Goal: Task Accomplishment & Management: Use online tool/utility

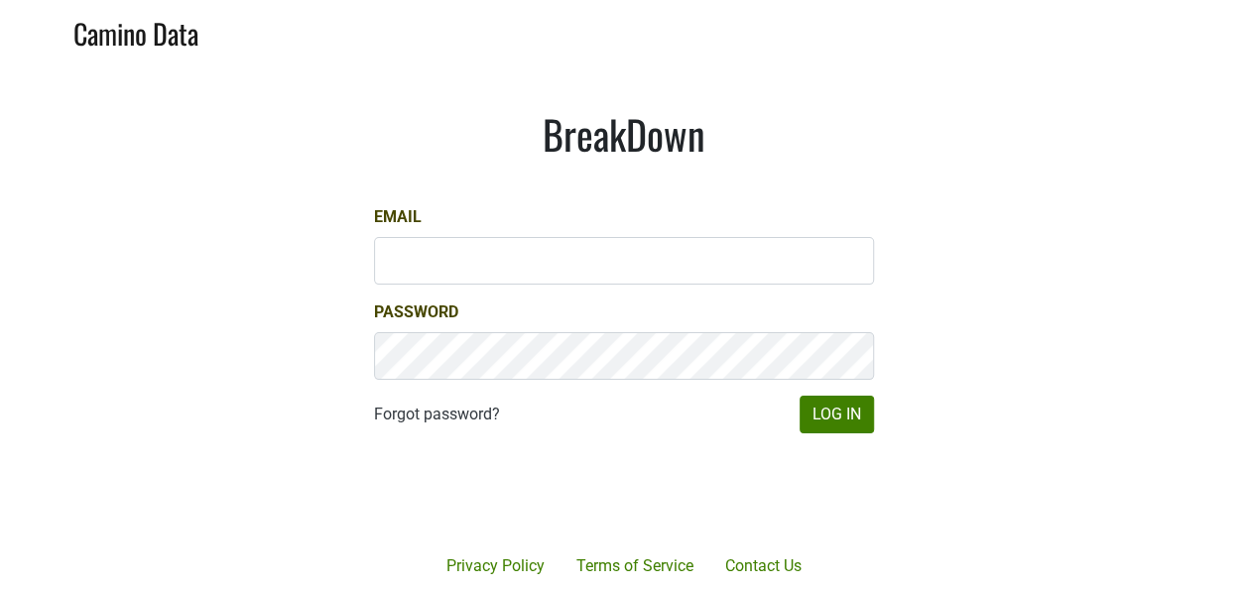
click at [863, 426] on div at bounding box center [696, 493] width 407 height 226
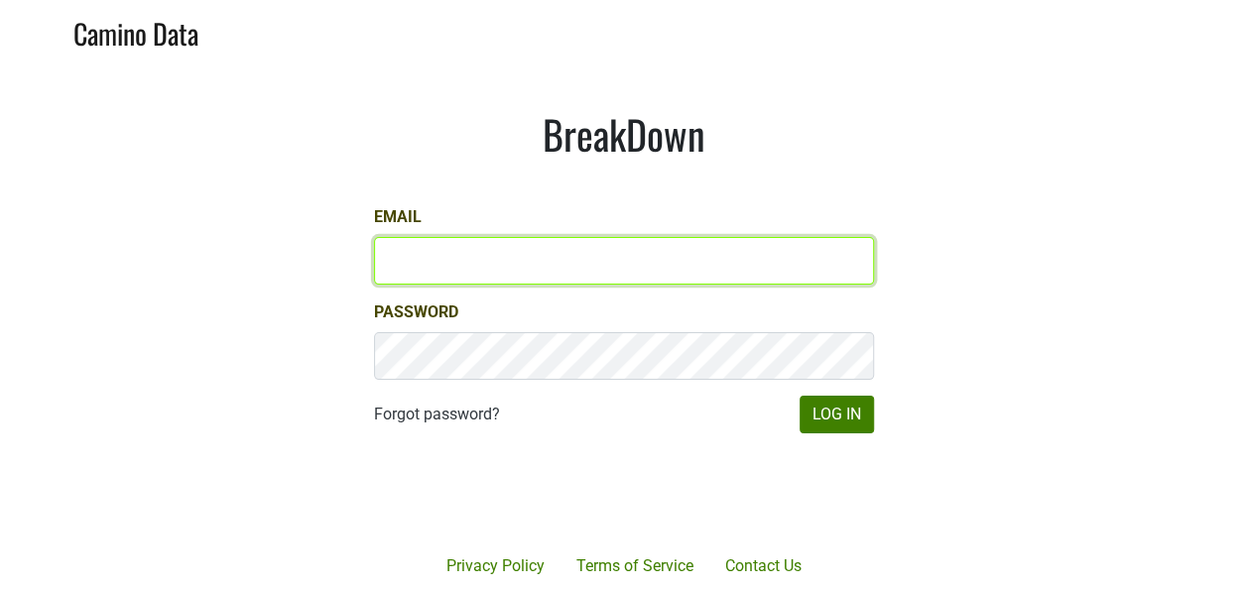
click at [681, 264] on input "Email" at bounding box center [624, 261] width 500 height 48
type input "keith@poggiocosta.com"
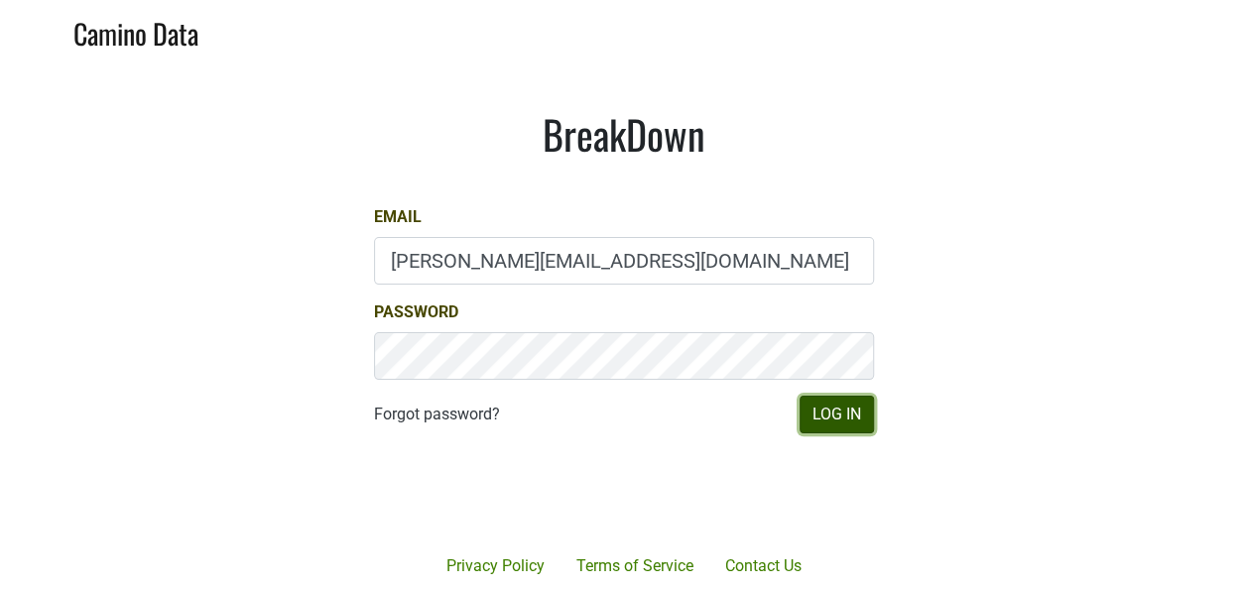
click at [841, 405] on button "Log In" at bounding box center [836, 415] width 74 height 38
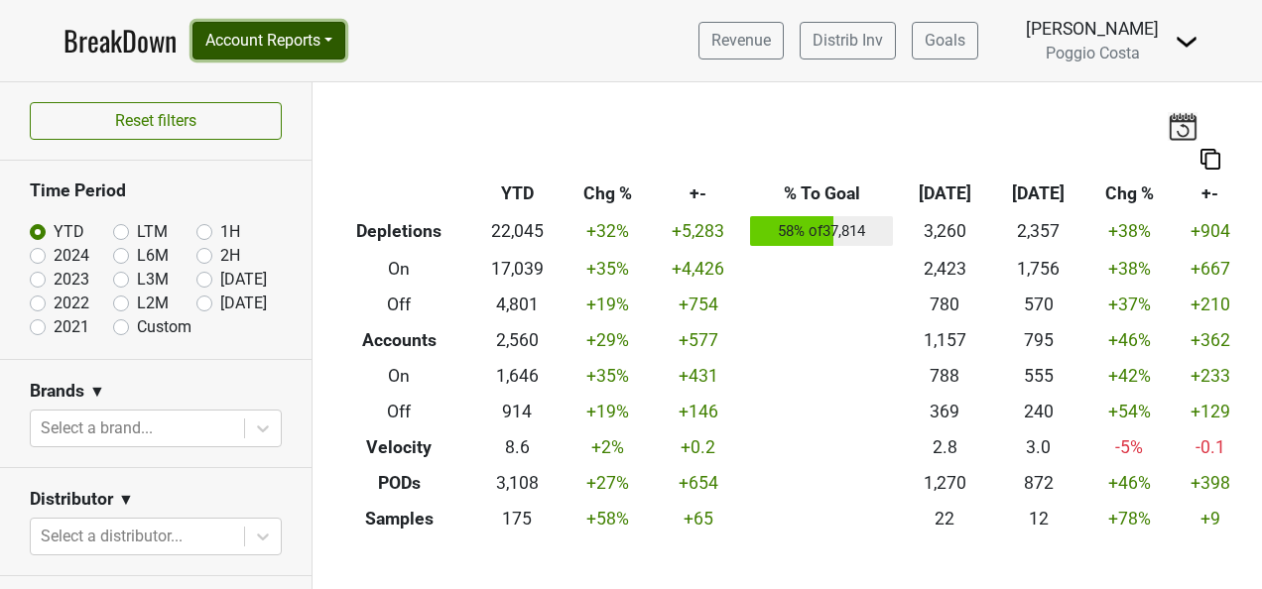
click at [294, 43] on button "Account Reports" at bounding box center [268, 41] width 153 height 38
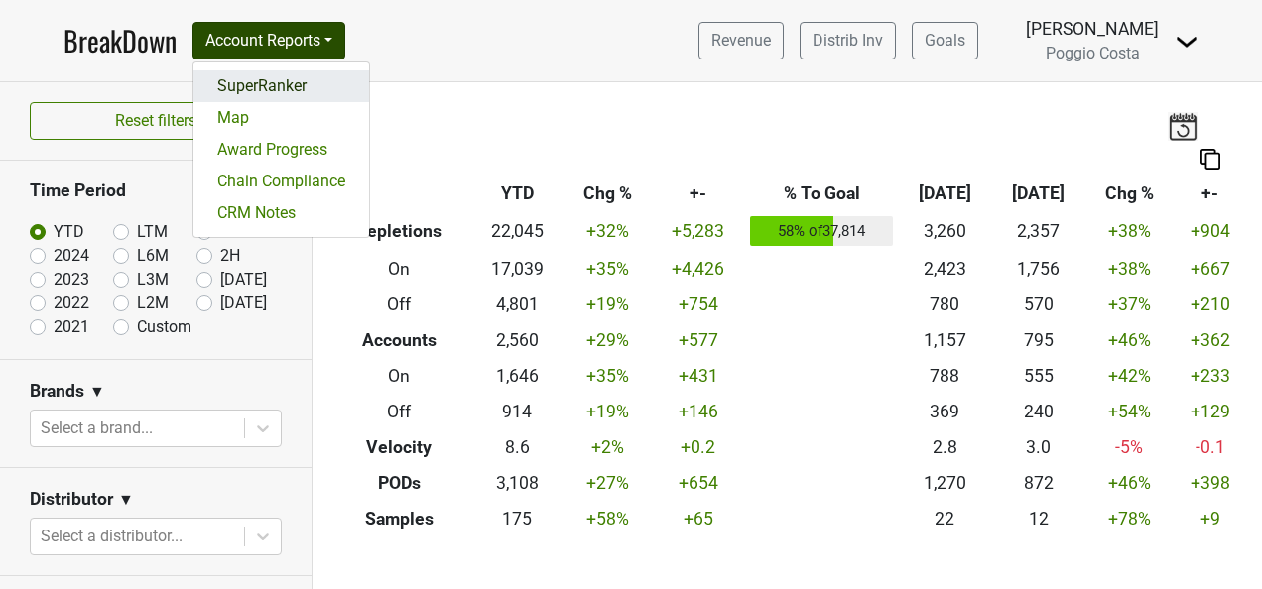
click at [291, 84] on link "SuperRanker" at bounding box center [281, 86] width 176 height 32
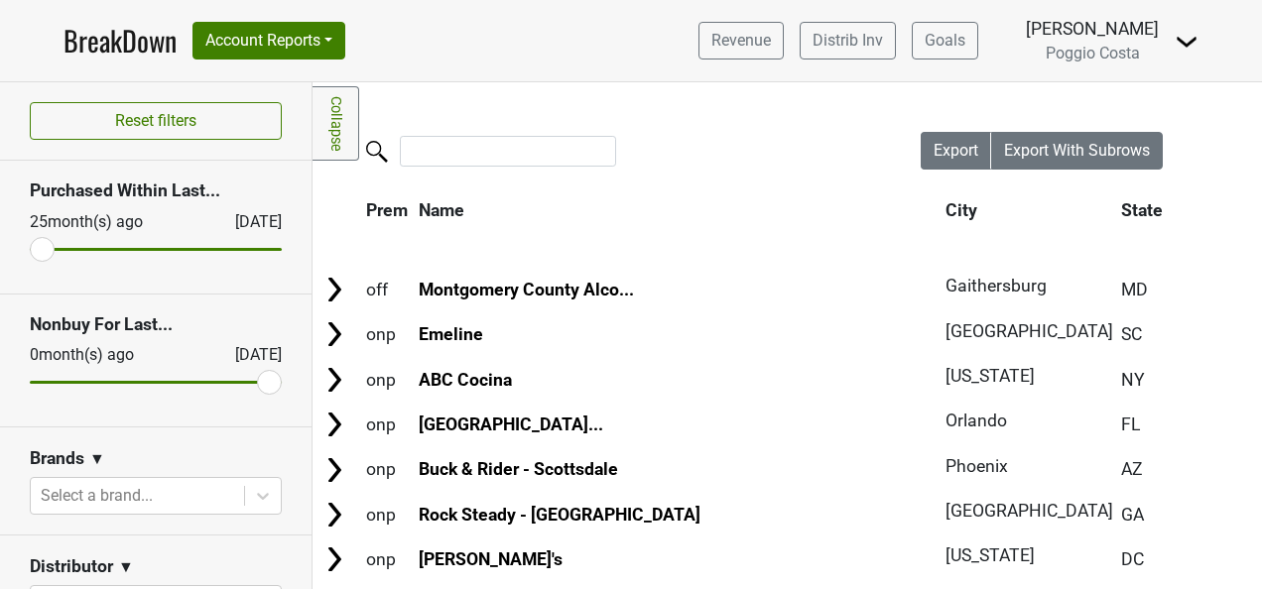
scroll to position [198, 0]
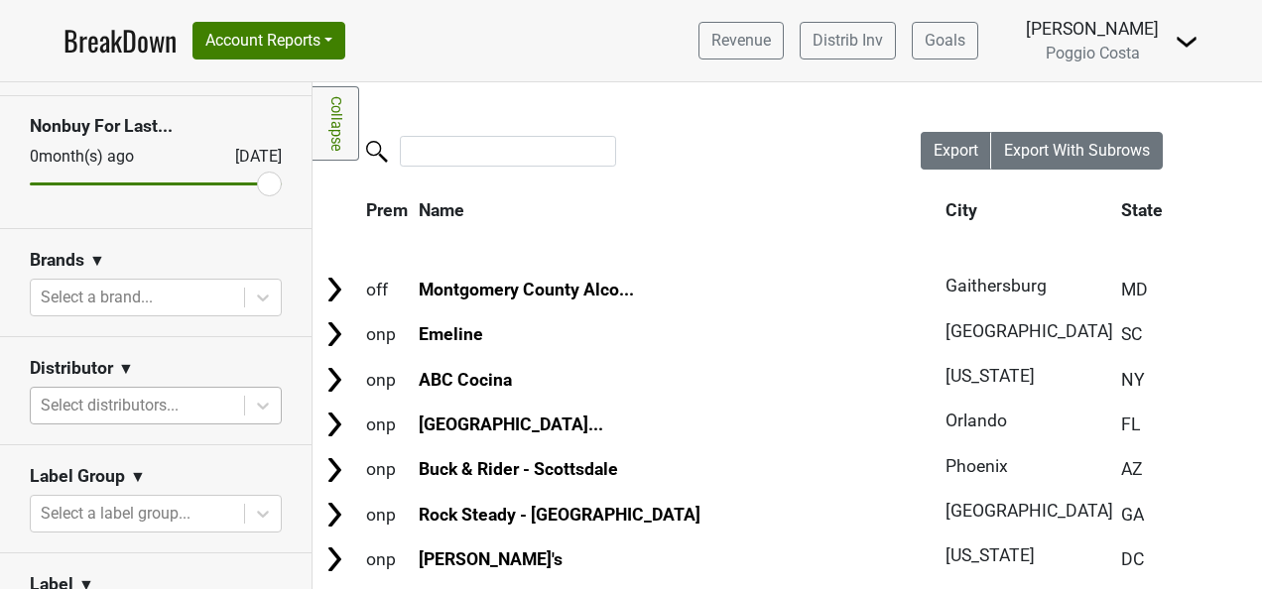
click at [190, 403] on div at bounding box center [137, 406] width 193 height 28
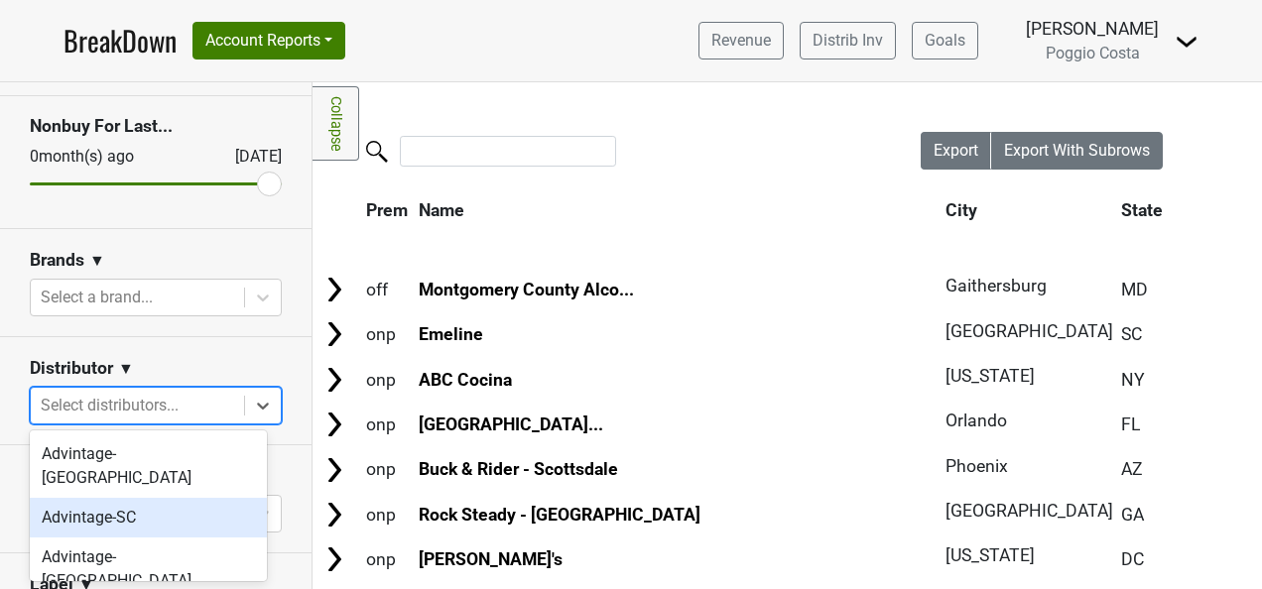
click at [190, 498] on div "Advintage-SC" at bounding box center [148, 518] width 237 height 40
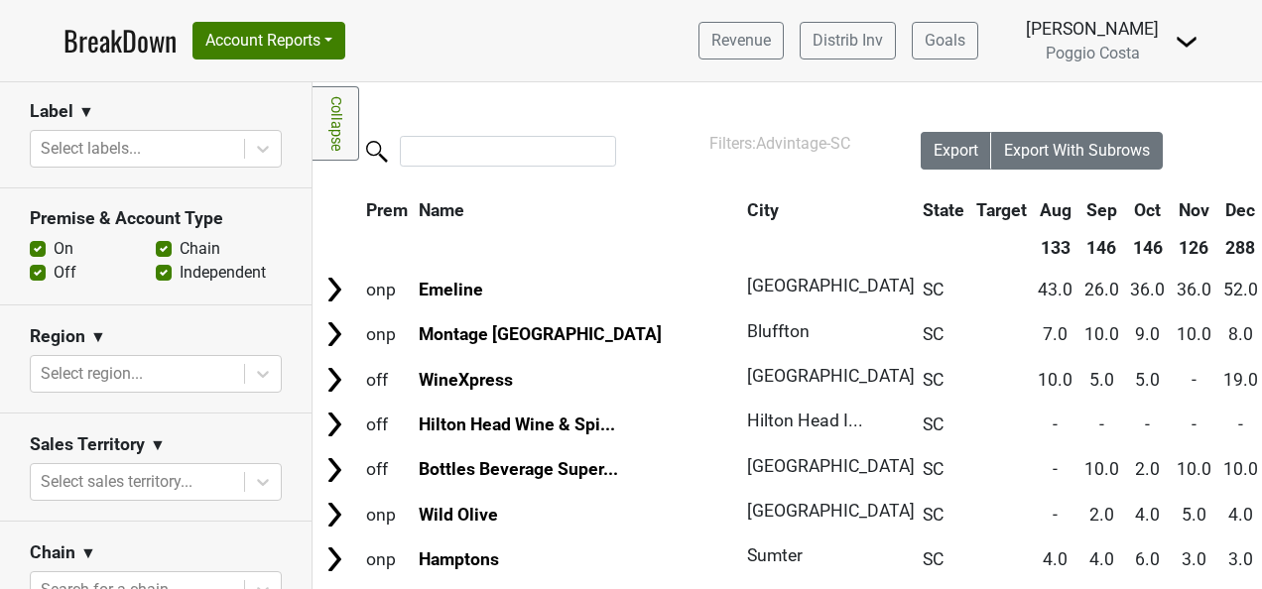
scroll to position [793, 0]
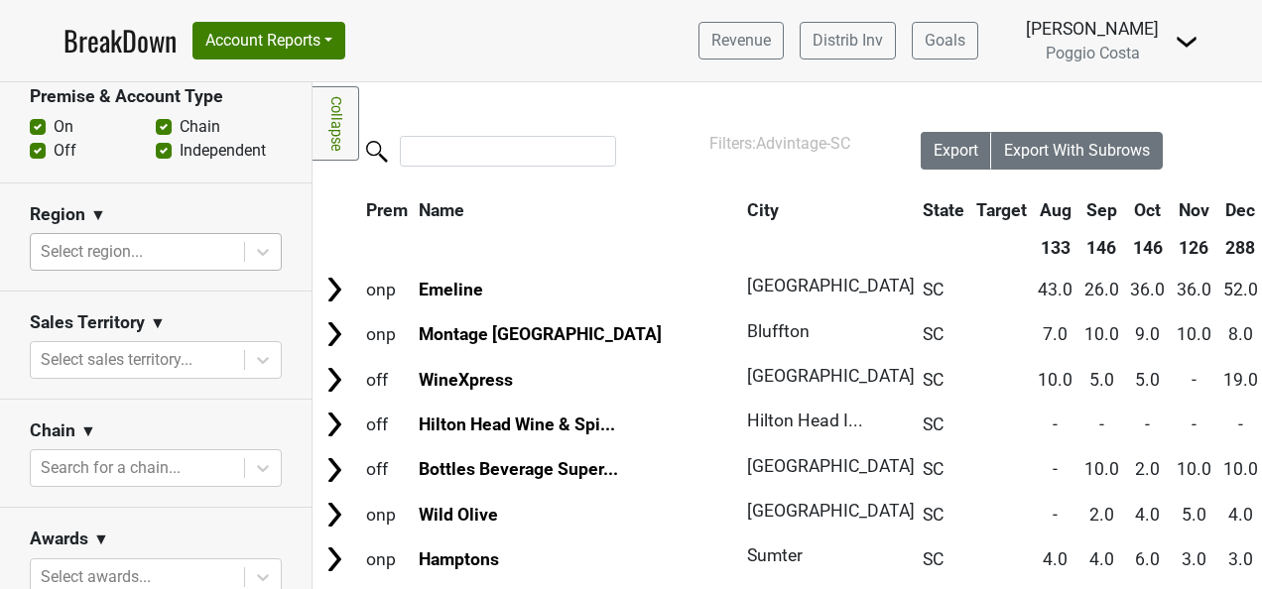
click at [184, 238] on div at bounding box center [137, 252] width 193 height 28
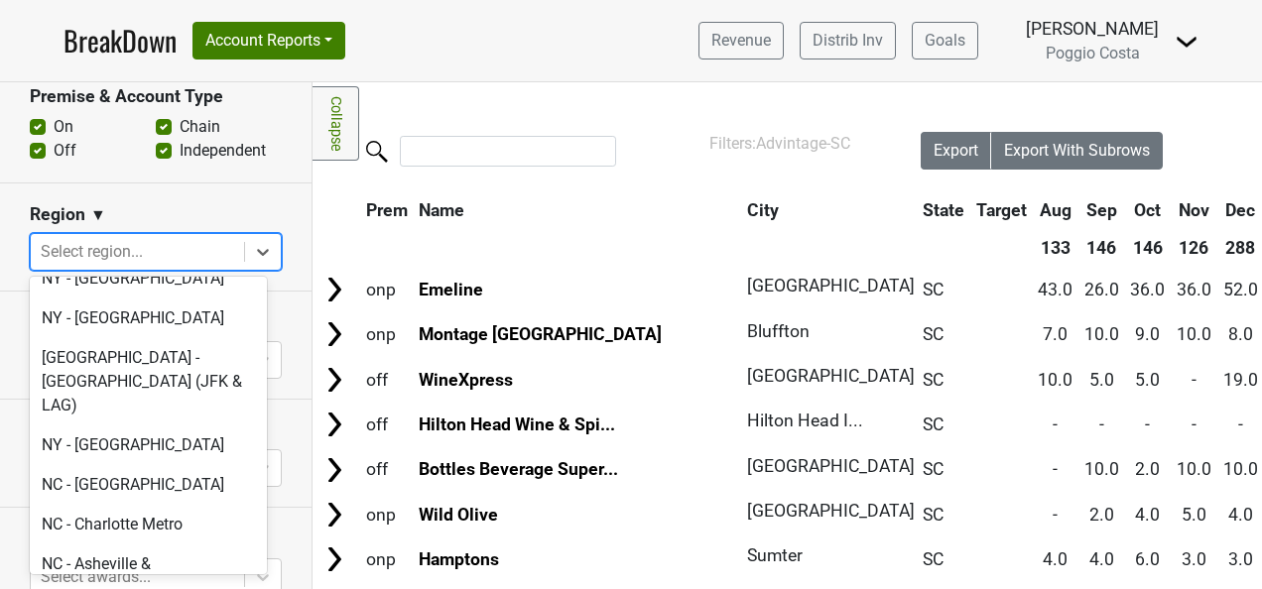
scroll to position [4761, 0]
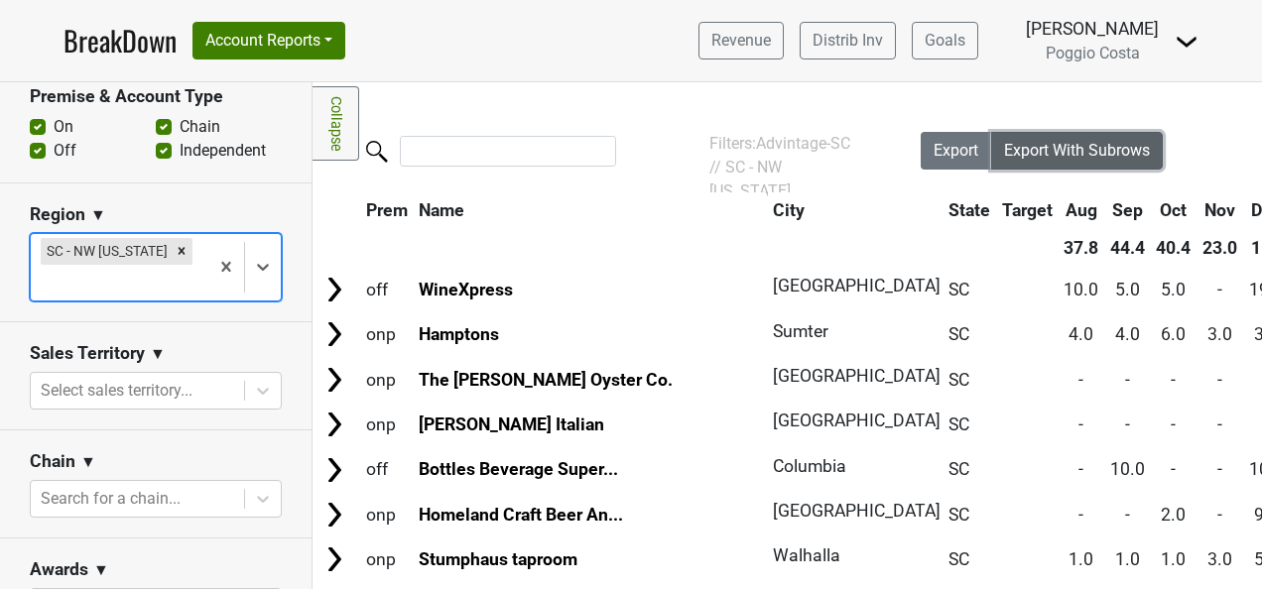
click at [1109, 164] on button "Export With Subrows" at bounding box center [1077, 151] width 172 height 38
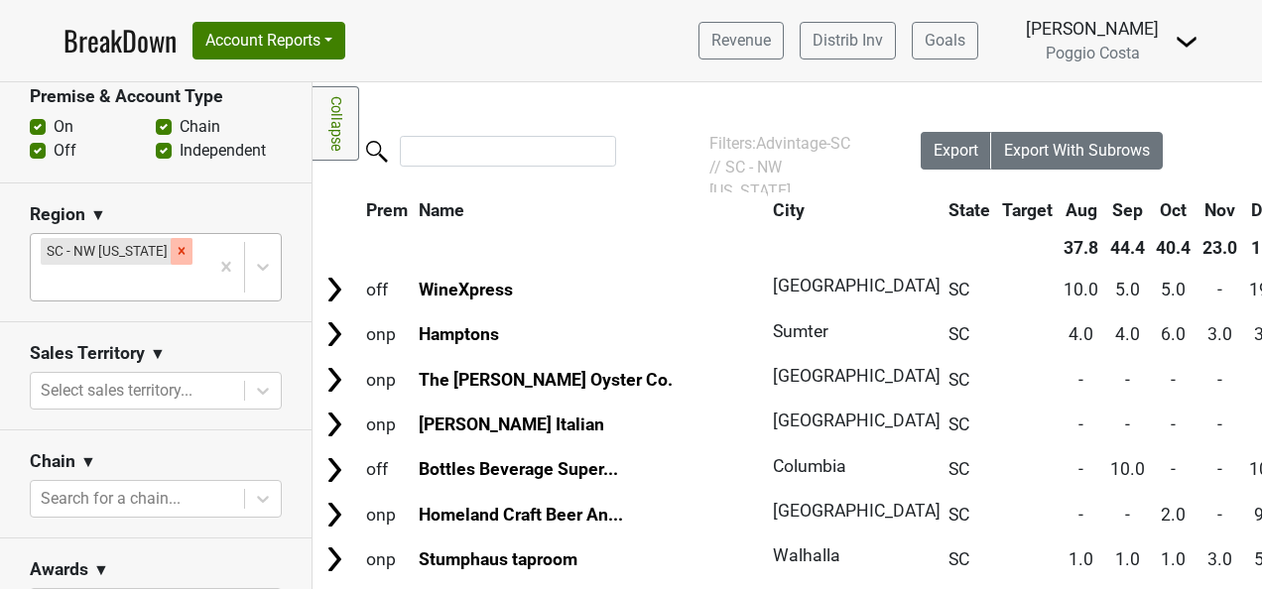
click at [179, 252] on icon "Remove SC - NW South Carolina" at bounding box center [182, 251] width 7 height 7
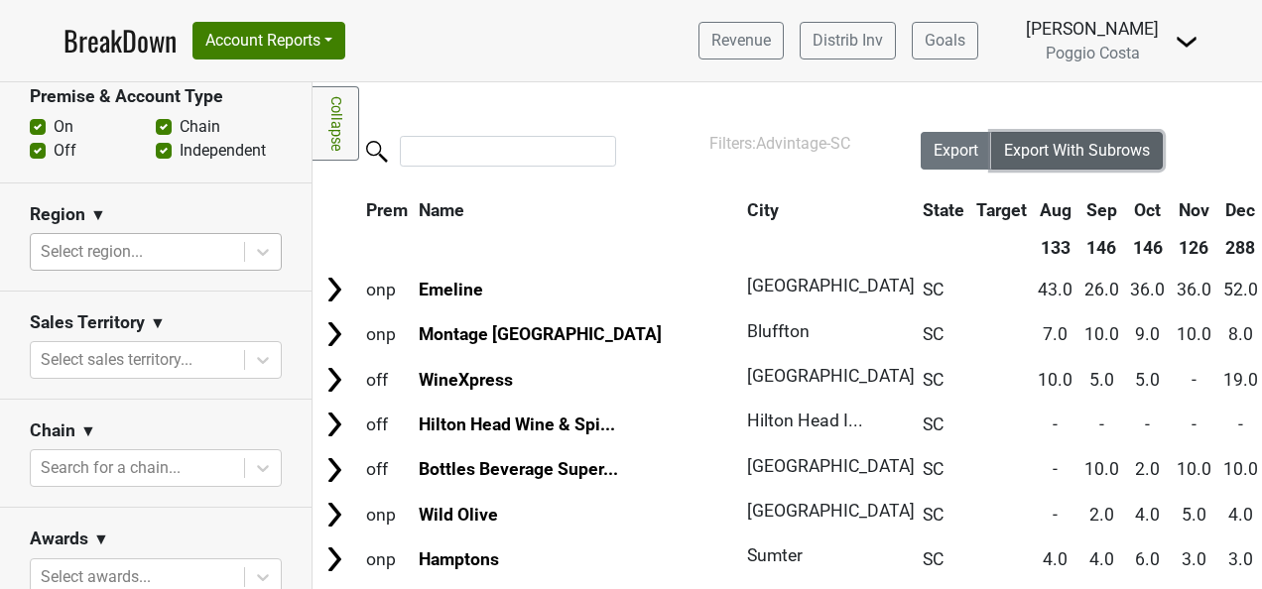
click at [1033, 143] on span "Export With Subrows" at bounding box center [1077, 150] width 146 height 19
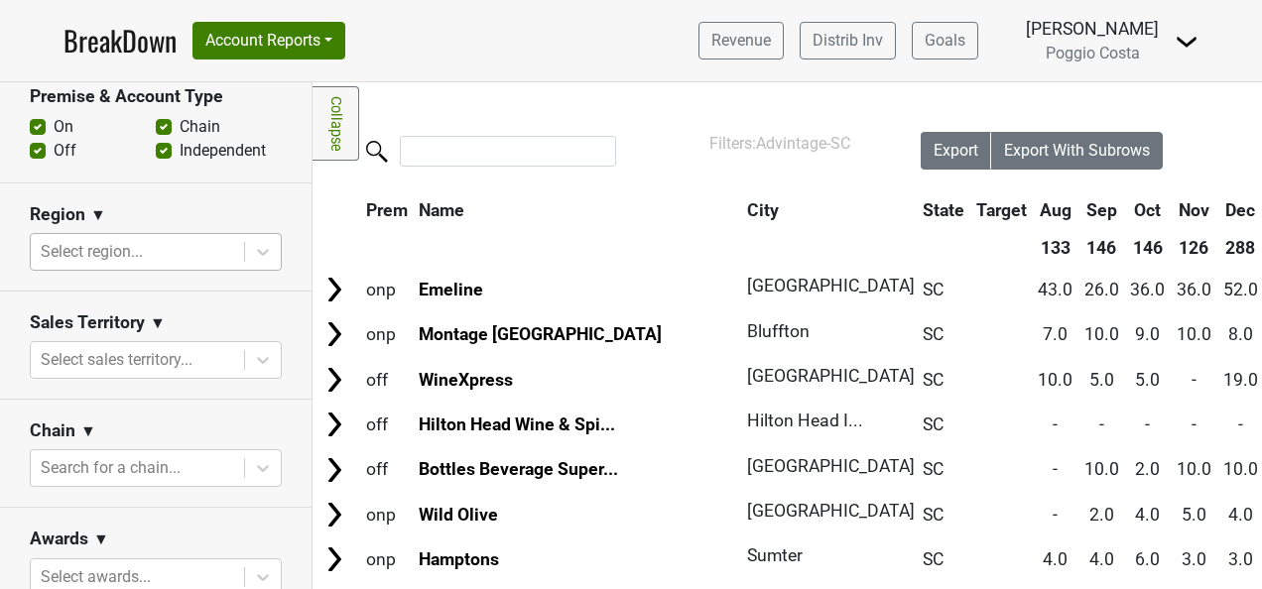
click at [544, 58] on nav "BreakDown Account Reports SuperRanker Map Award Progress Chain Compliance CRM N…" at bounding box center [631, 40] width 1166 height 81
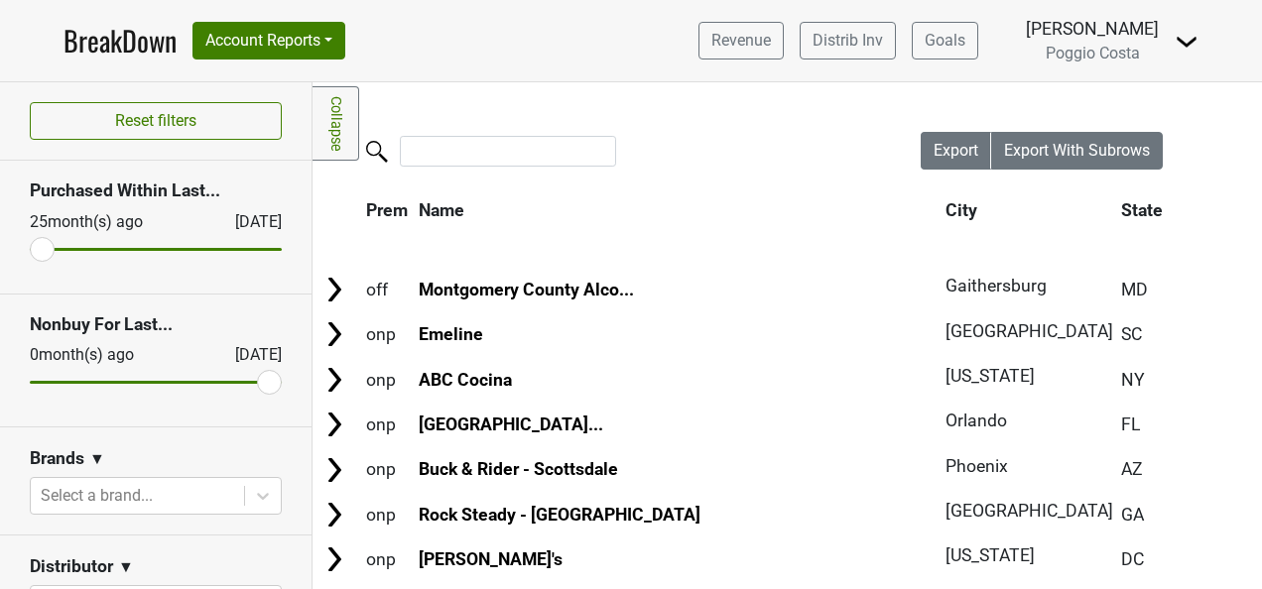
drag, startPoint x: 1120, startPoint y: 30, endPoint x: 1160, endPoint y: 52, distance: 46.1
click at [1120, 30] on div "[PERSON_NAME]" at bounding box center [1091, 29] width 133 height 26
click at [1189, 38] on img at bounding box center [1186, 42] width 24 height 24
click at [1144, 110] on link "Logout" at bounding box center [1118, 112] width 157 height 32
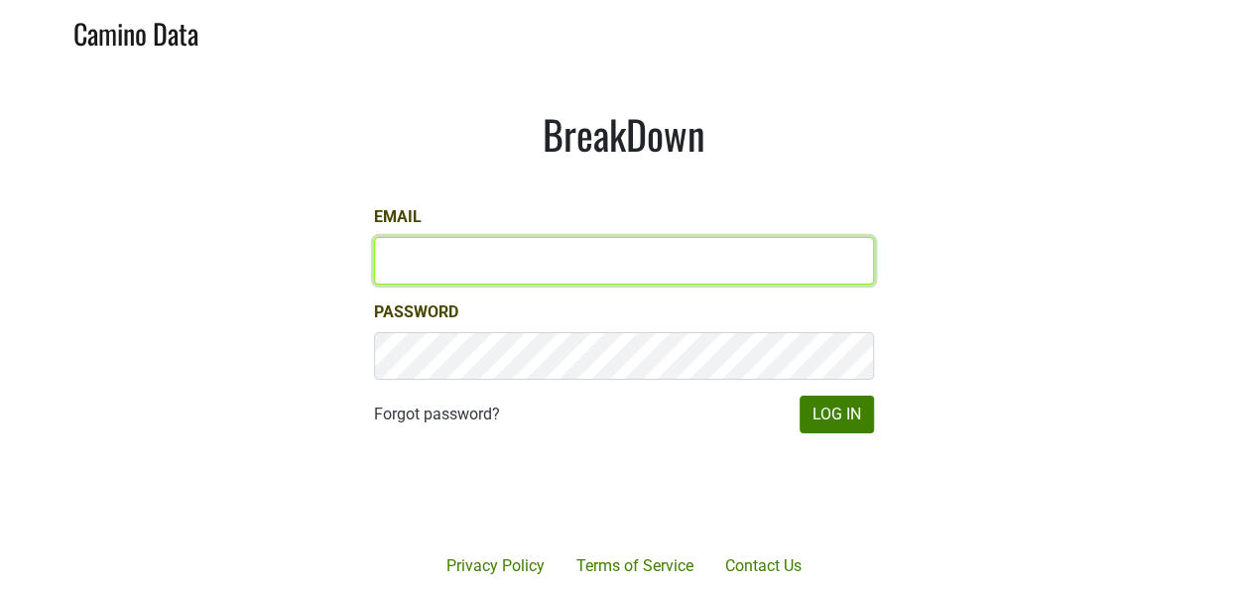
click at [664, 278] on input "Email" at bounding box center [624, 261] width 500 height 48
type input "[PERSON_NAME][EMAIL_ADDRESS][DOMAIN_NAME]"
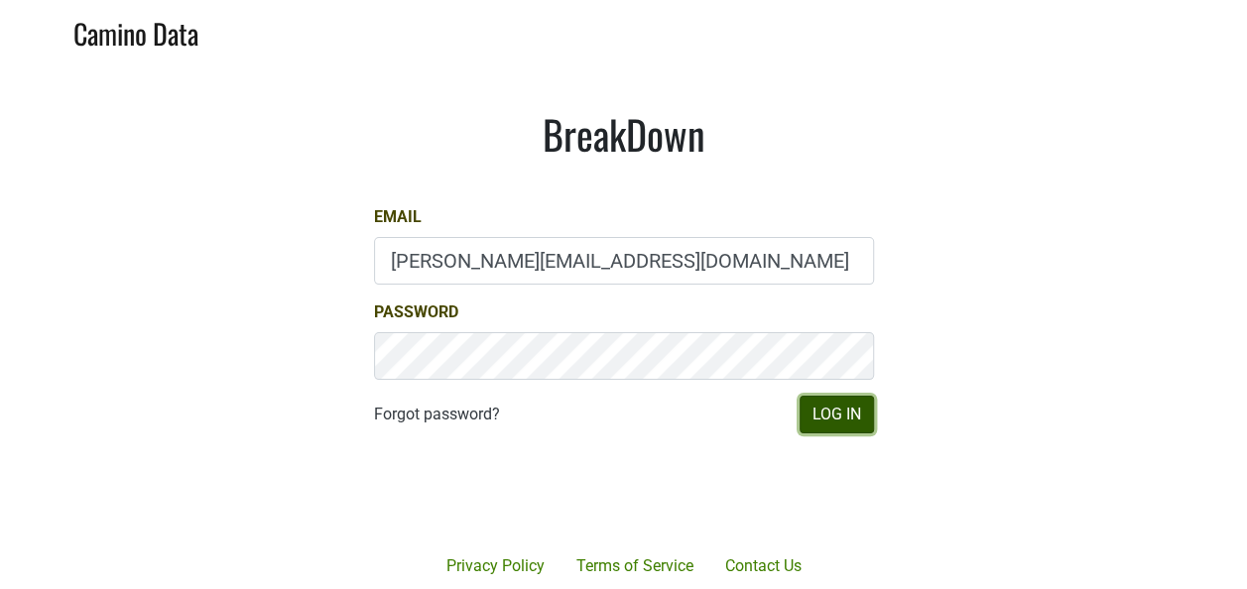
click at [823, 422] on button "Log In" at bounding box center [836, 415] width 74 height 38
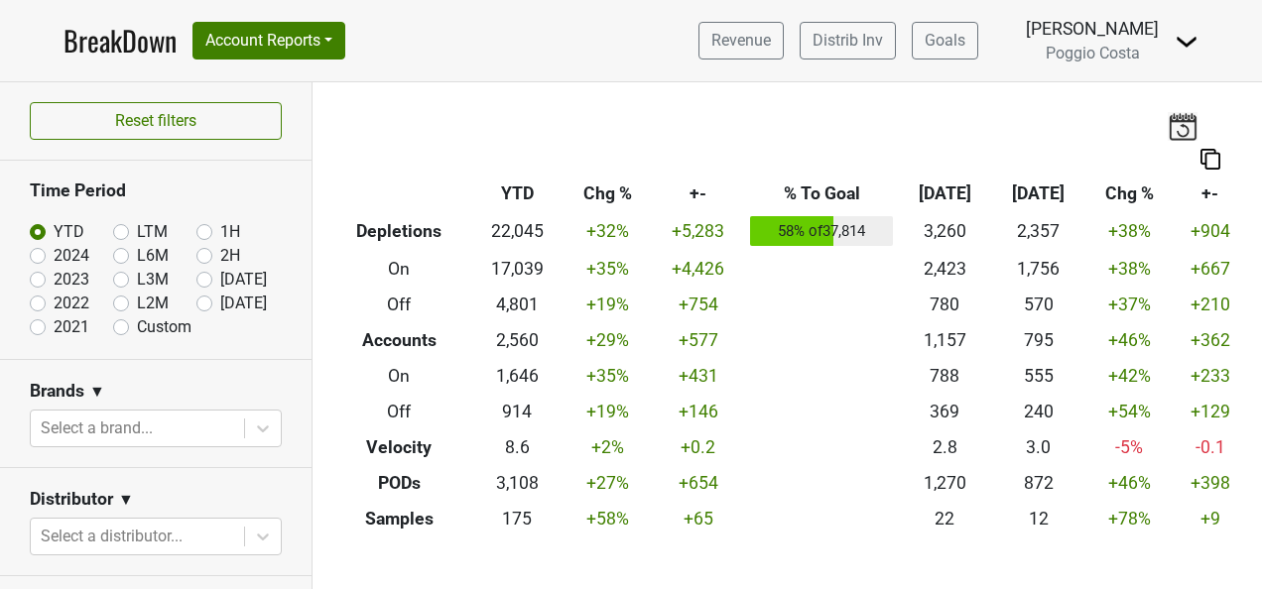
click at [220, 301] on label "[DATE]" at bounding box center [243, 304] width 47 height 24
click at [196, 301] on input "[DATE]" at bounding box center [235, 302] width 79 height 20
radio input "true"
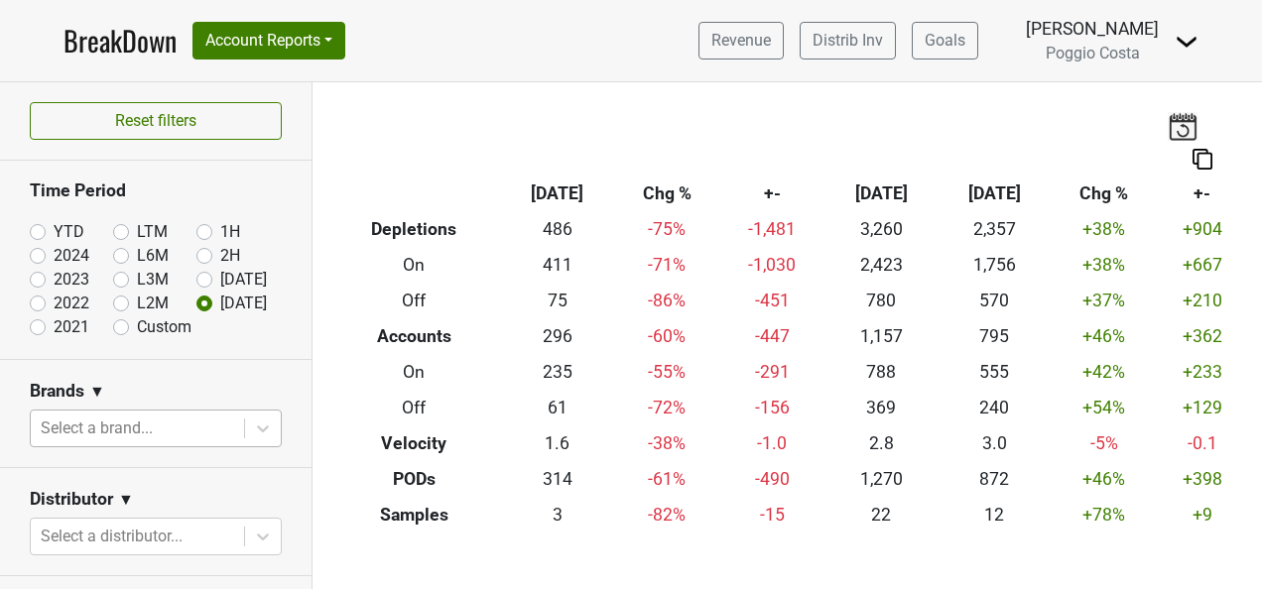
click at [193, 432] on div at bounding box center [137, 429] width 193 height 28
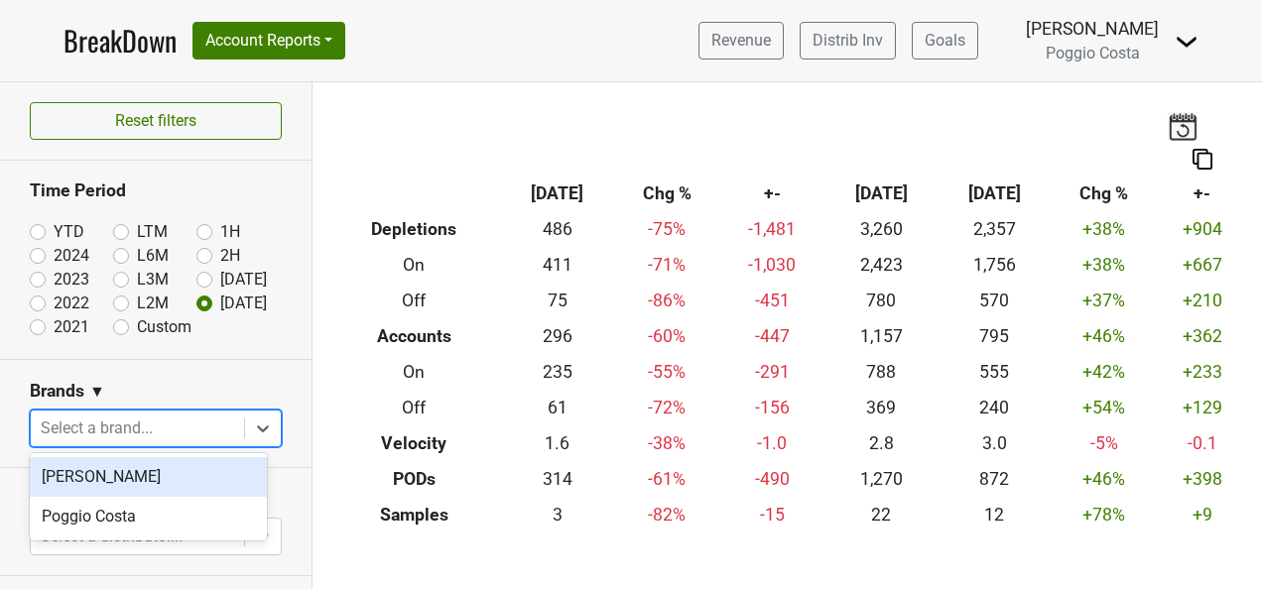
click at [208, 384] on div "Brands ▼" at bounding box center [156, 395] width 252 height 30
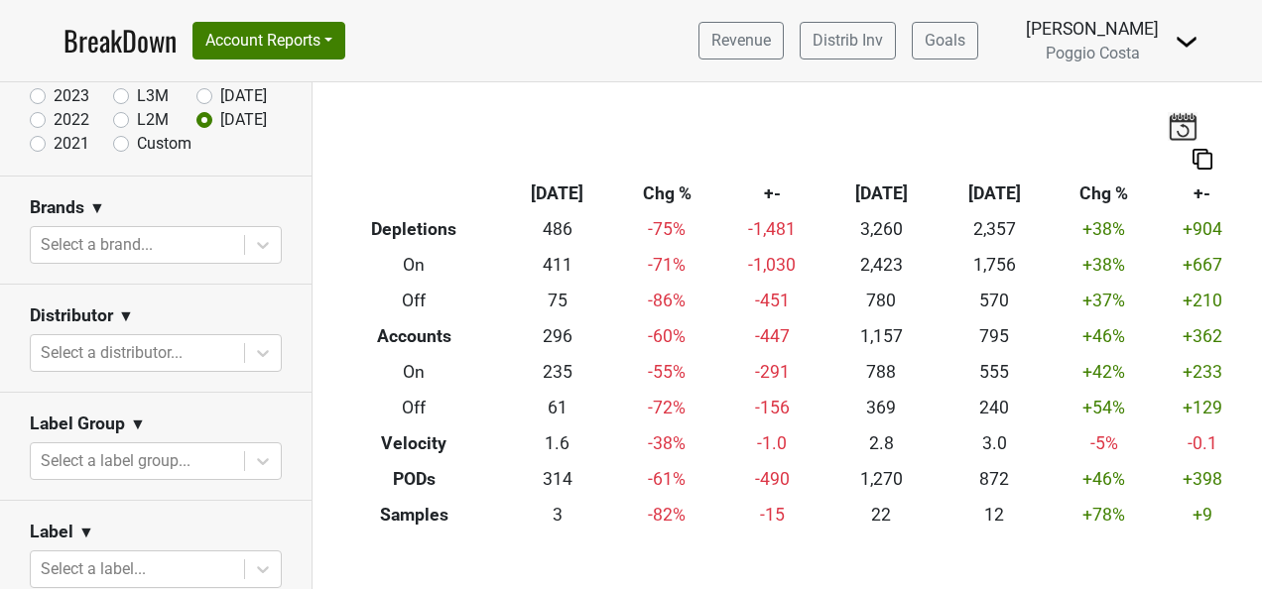
scroll to position [198, 0]
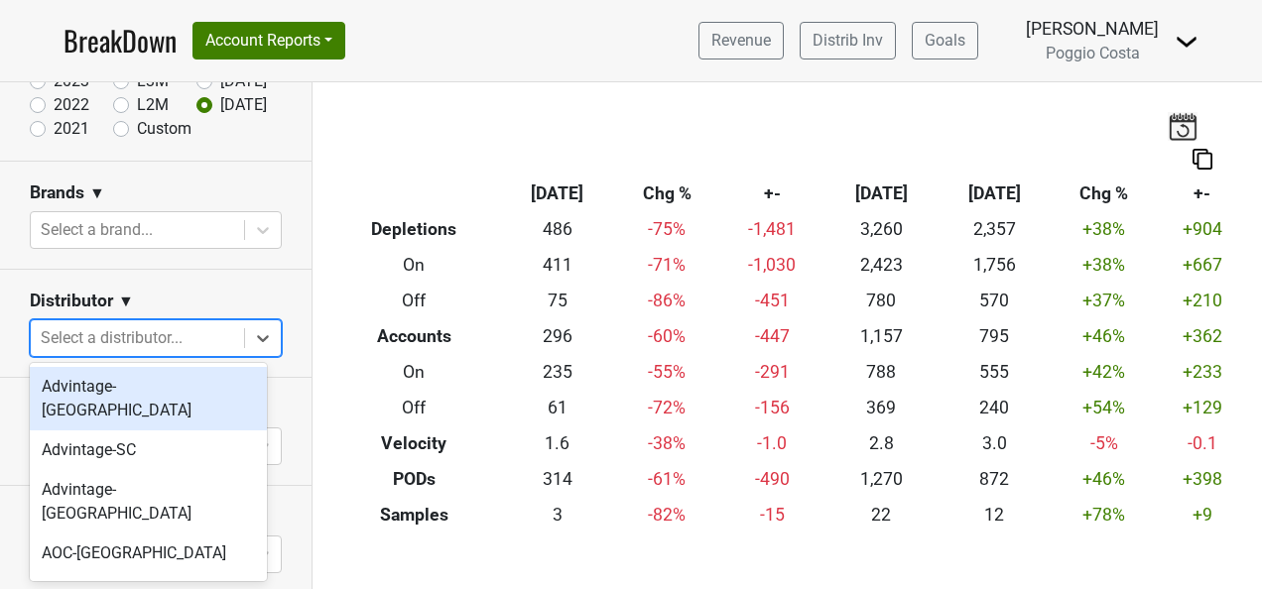
click at [202, 347] on div at bounding box center [137, 338] width 193 height 28
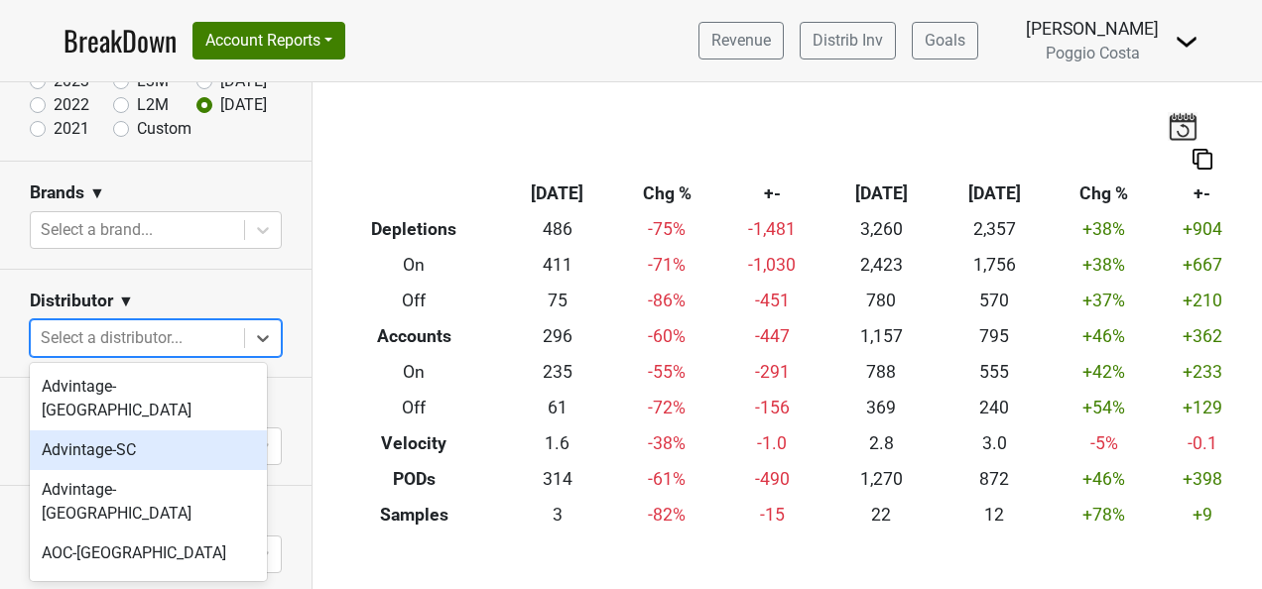
click at [210, 440] on div "Advintage-SC" at bounding box center [148, 450] width 237 height 40
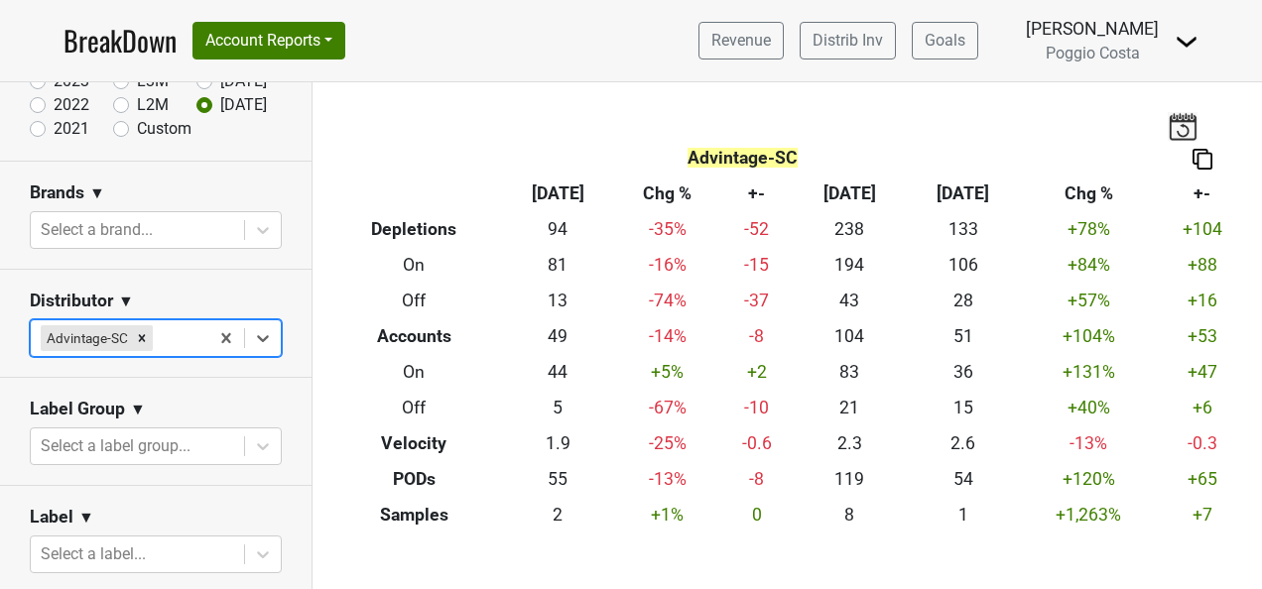
click at [179, 343] on div at bounding box center [178, 338] width 42 height 28
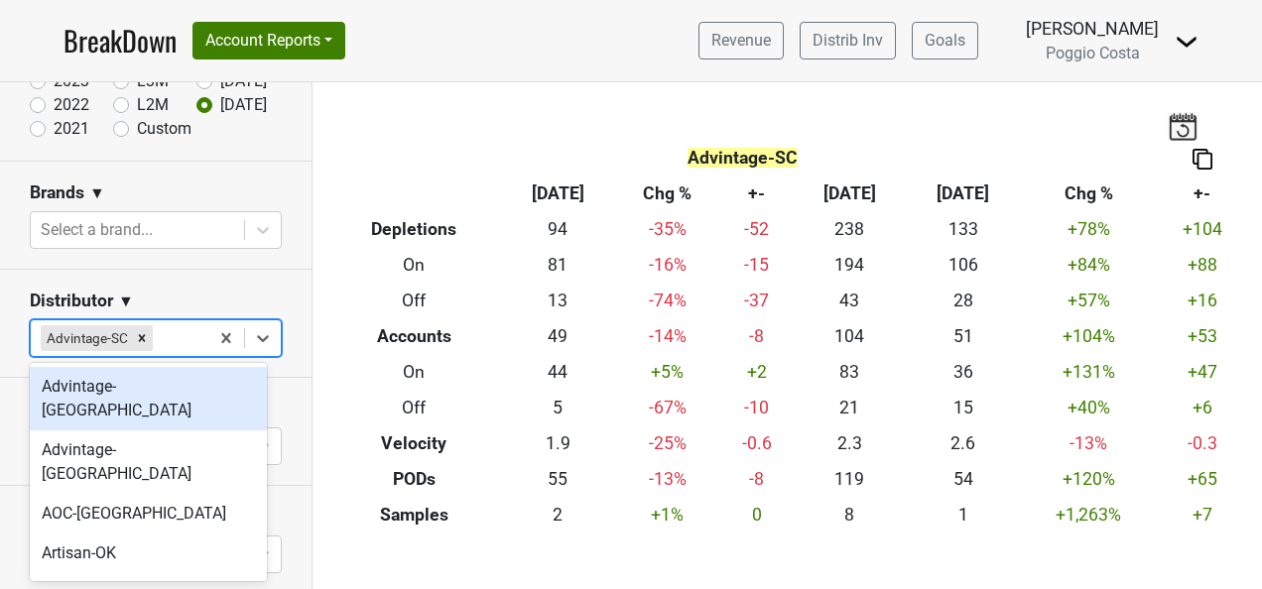
click at [174, 397] on div "Advintage-NC" at bounding box center [148, 398] width 237 height 63
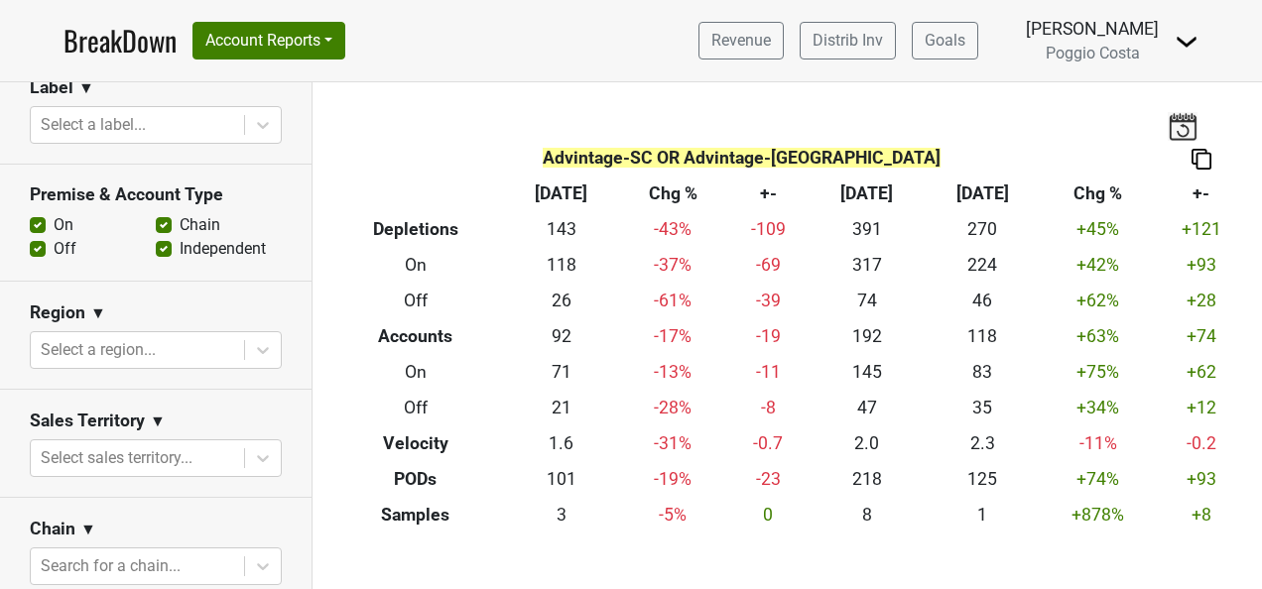
scroll to position [694, 0]
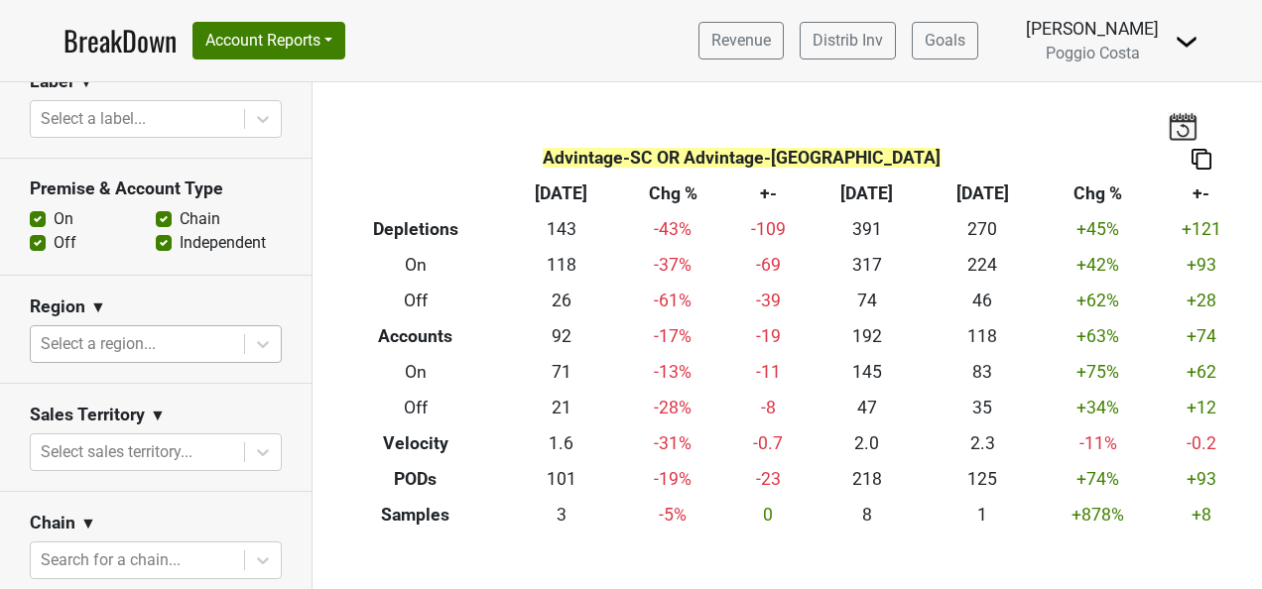
click at [169, 330] on div at bounding box center [137, 344] width 193 height 28
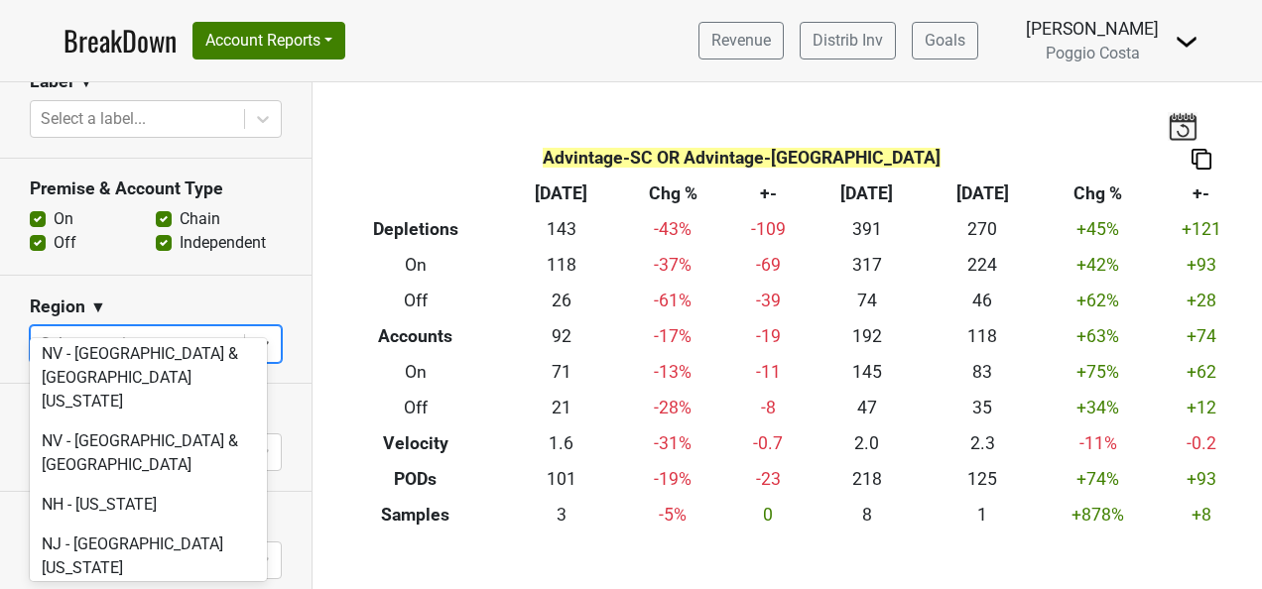
scroll to position [4165, 0]
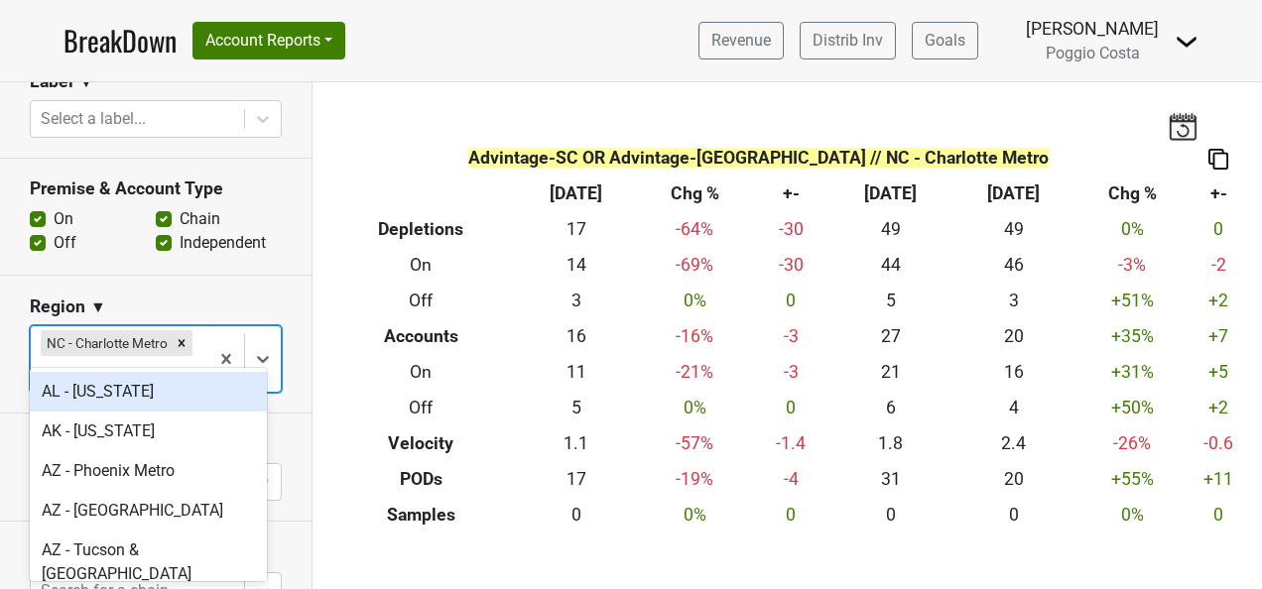
click at [152, 360] on div at bounding box center [120, 374] width 158 height 28
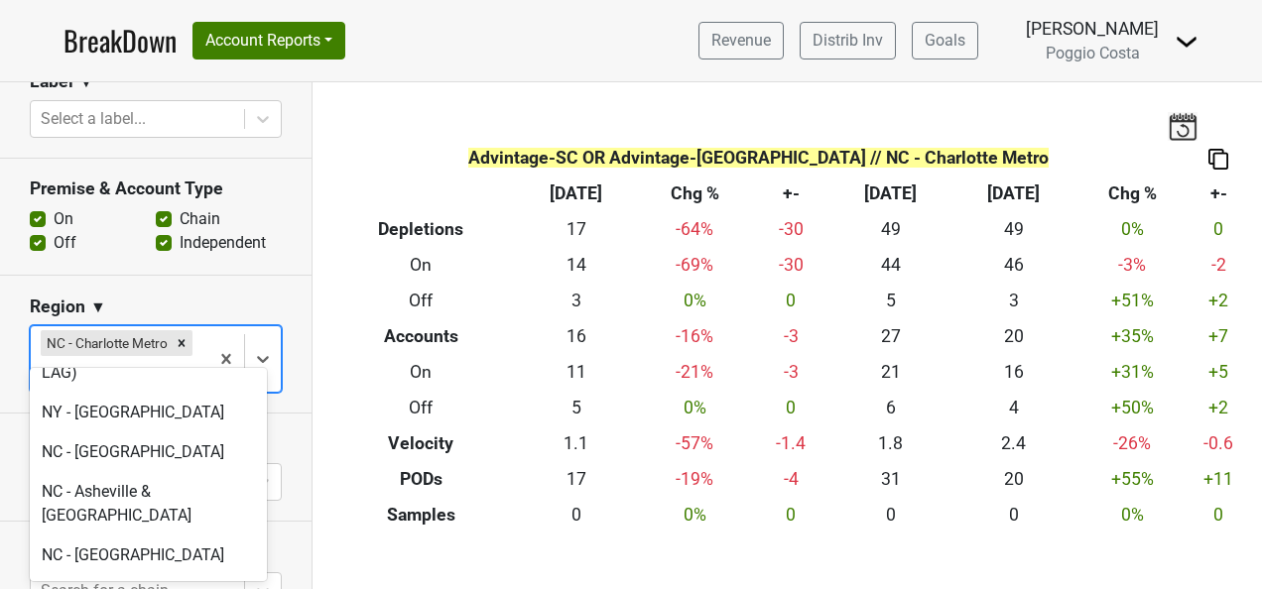
scroll to position [4860, 0]
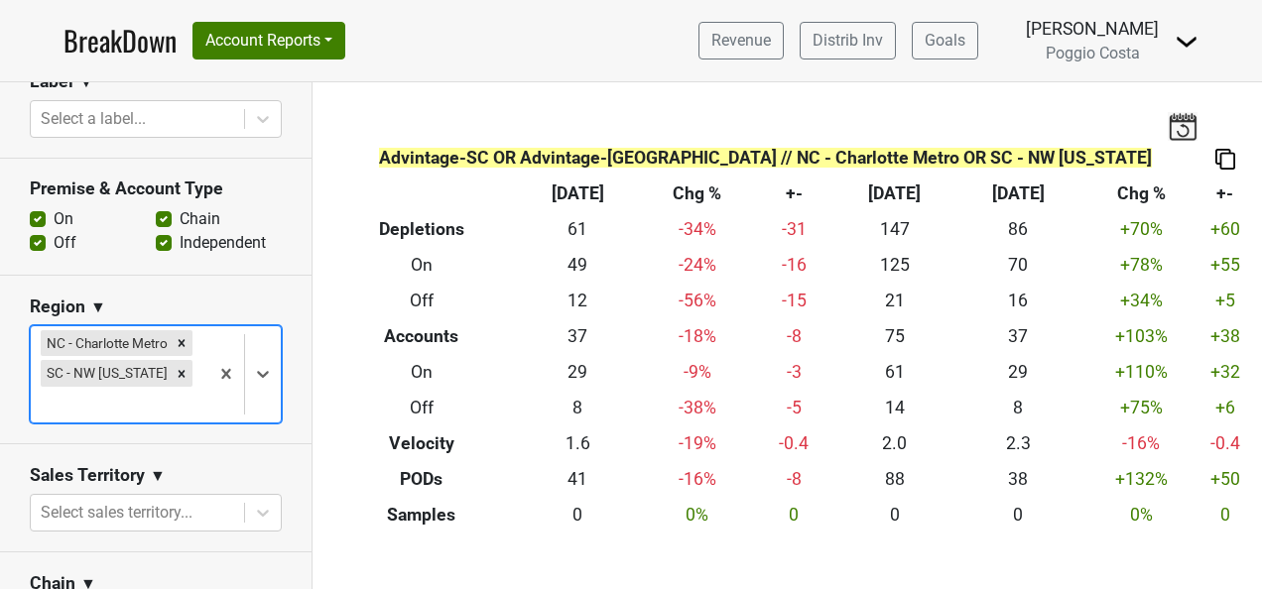
click at [145, 391] on div at bounding box center [120, 405] width 158 height 28
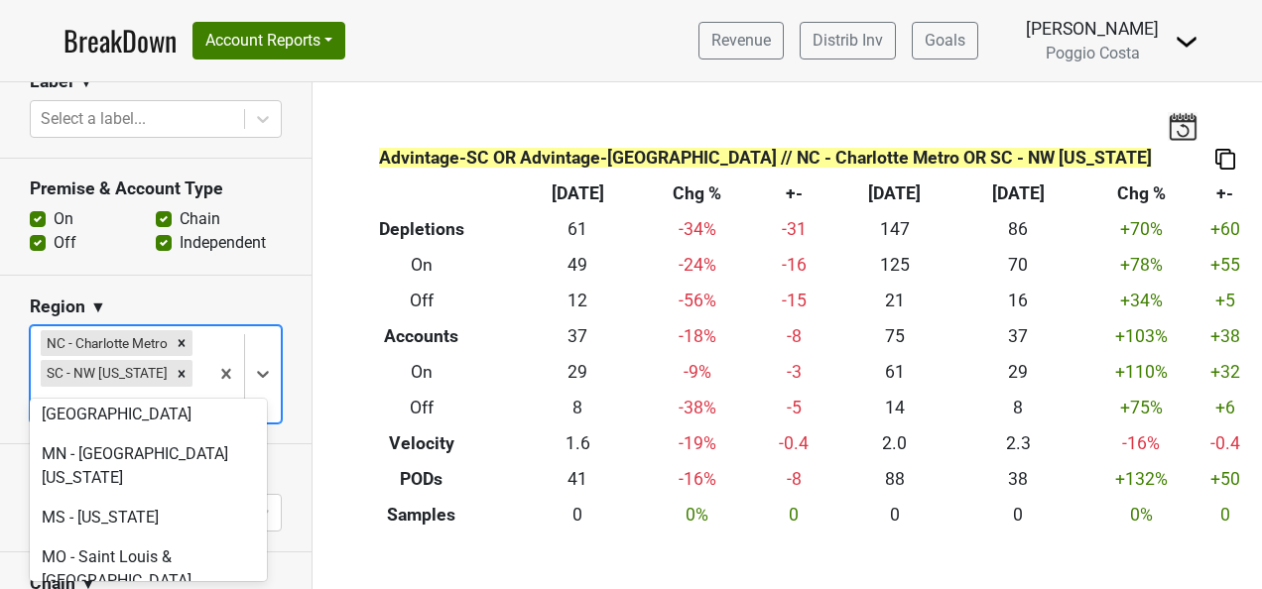
scroll to position [3570, 0]
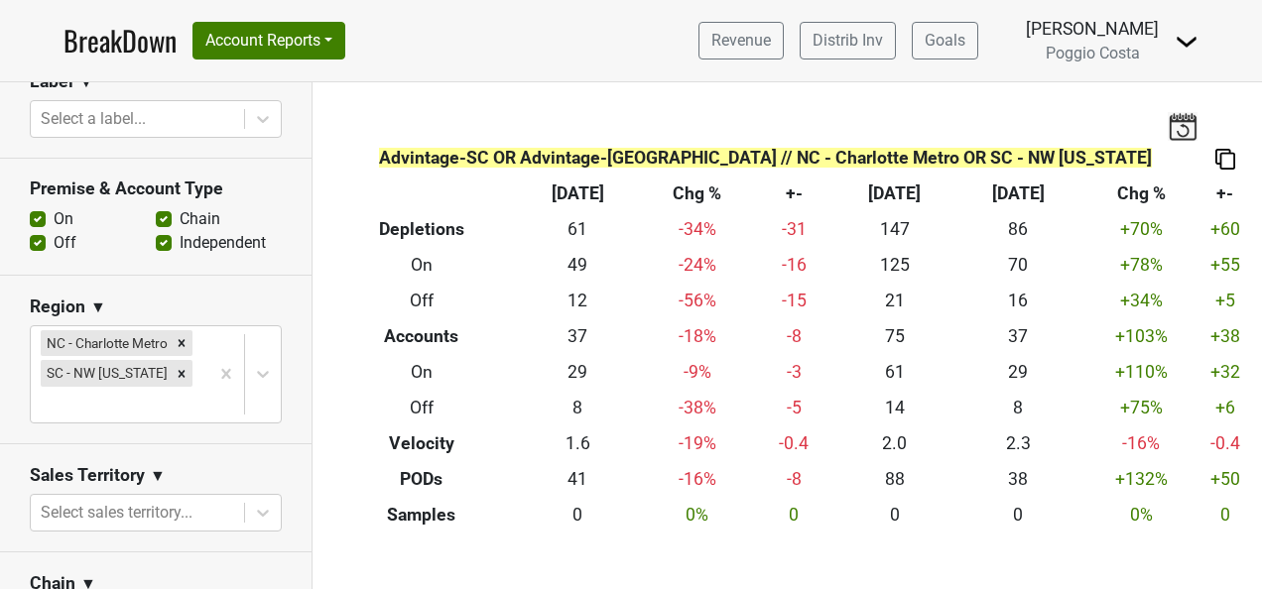
click at [238, 240] on section "Premise & Account Type On Off Chain Independent" at bounding box center [155, 217] width 311 height 117
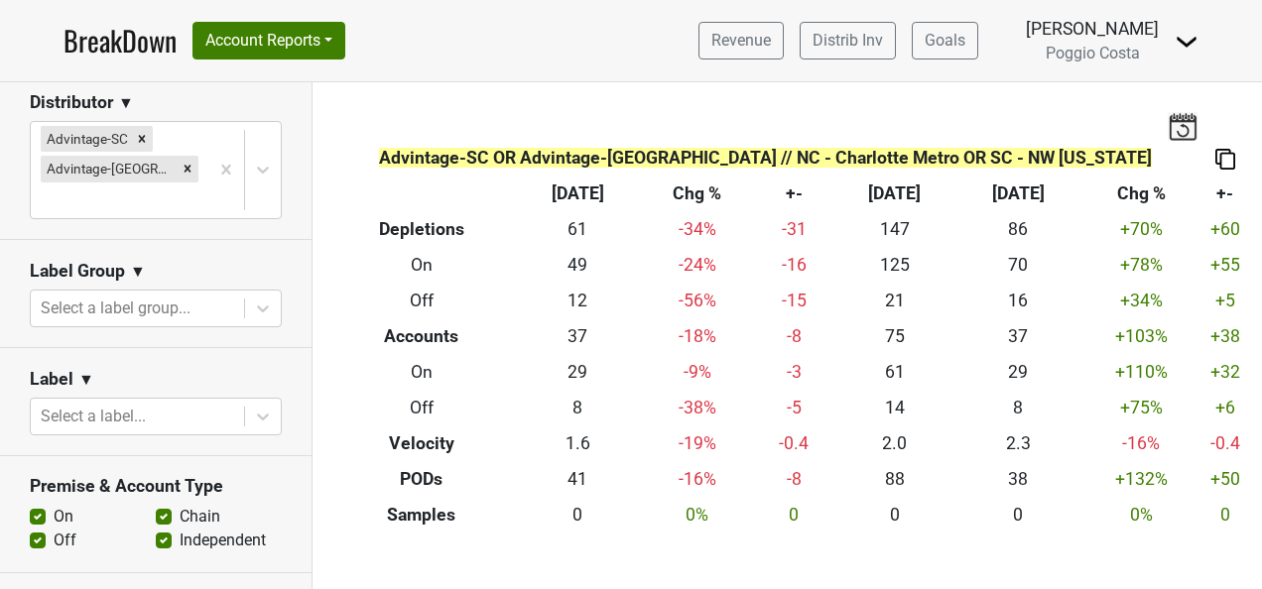
scroll to position [298, 0]
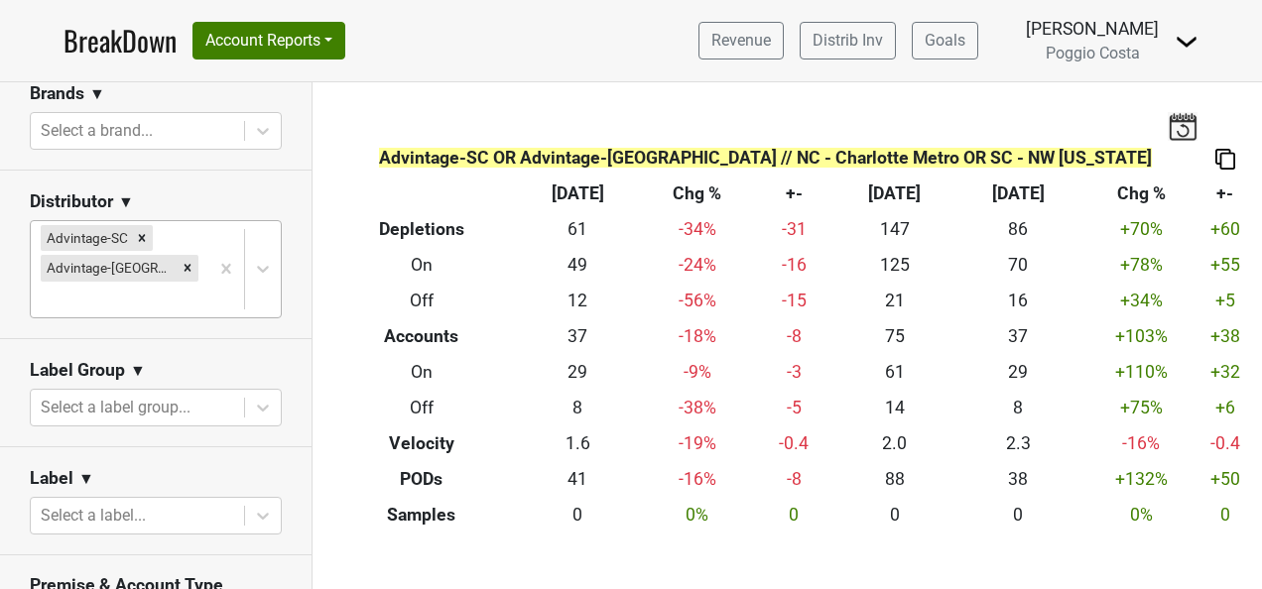
click at [190, 268] on div "Advintage-SC Advintage-NC" at bounding box center [120, 269] width 178 height 96
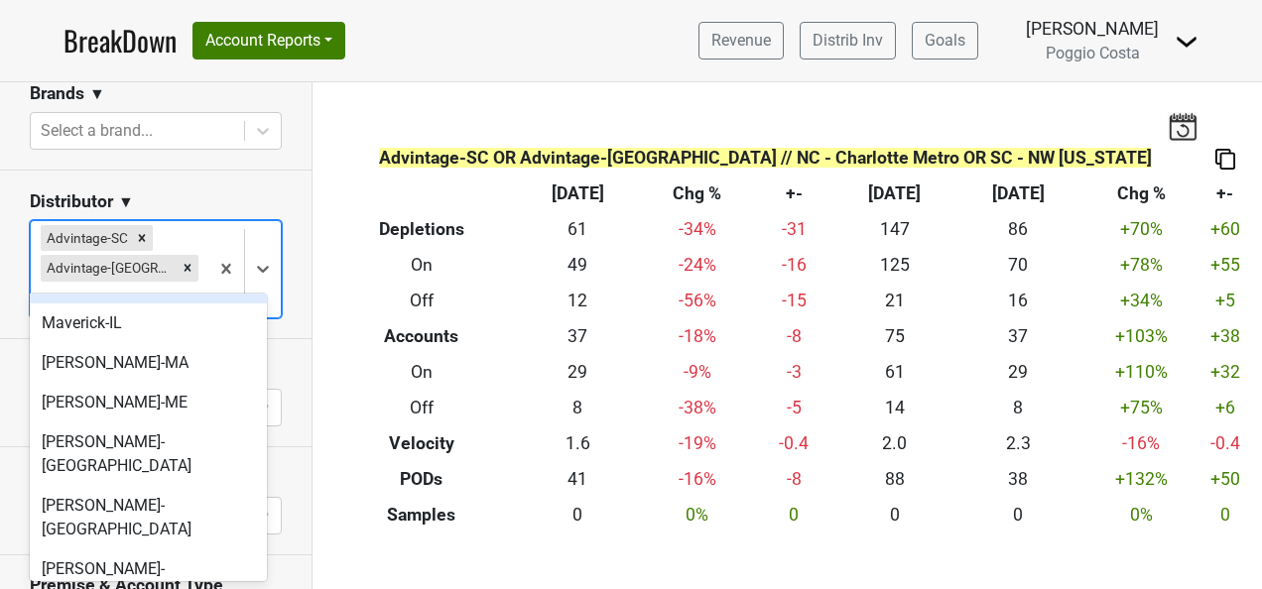
scroll to position [694, 0]
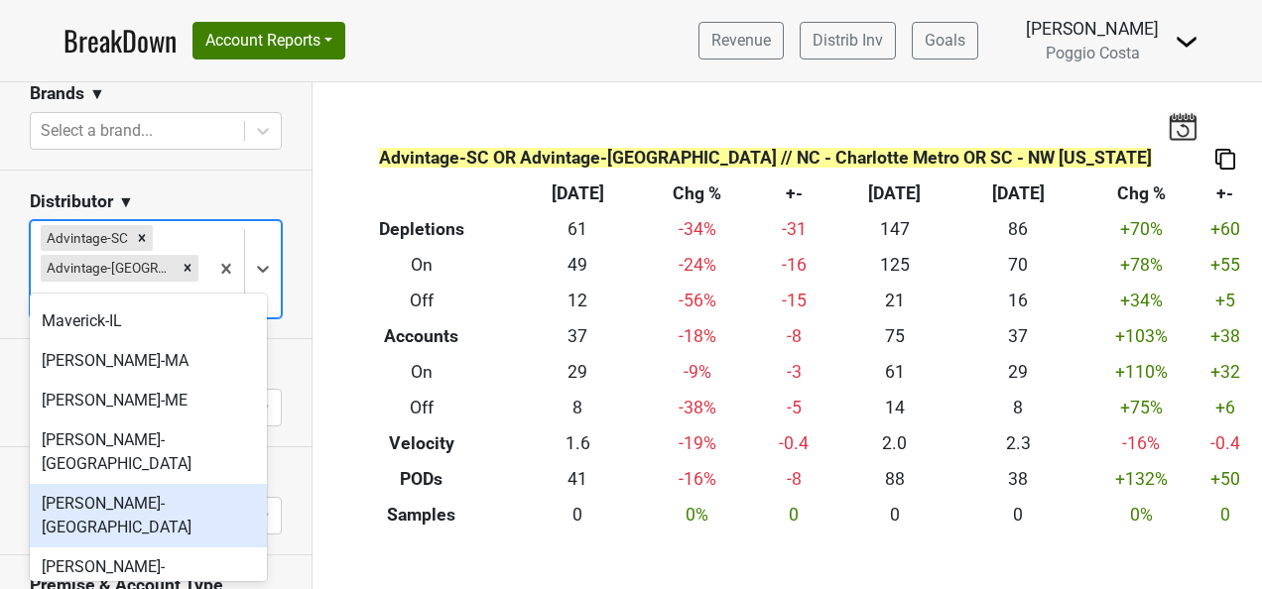
click at [157, 484] on div "MS Walker-NJ" at bounding box center [148, 515] width 237 height 63
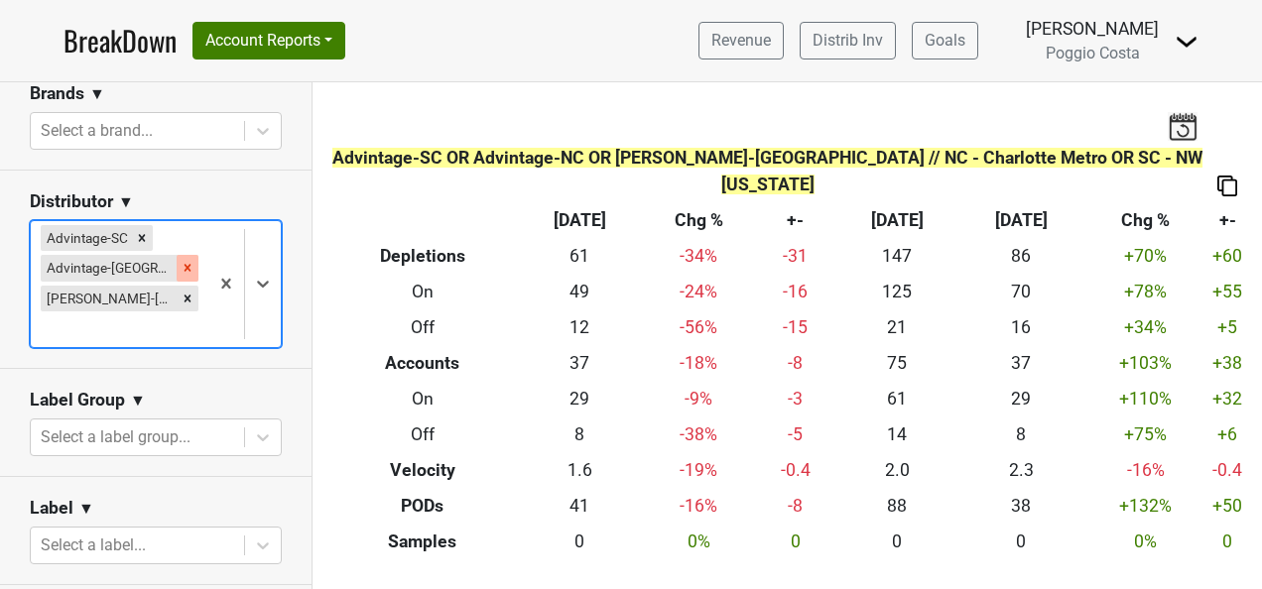
click at [181, 264] on icon "Remove Advintage-NC" at bounding box center [188, 268] width 14 height 14
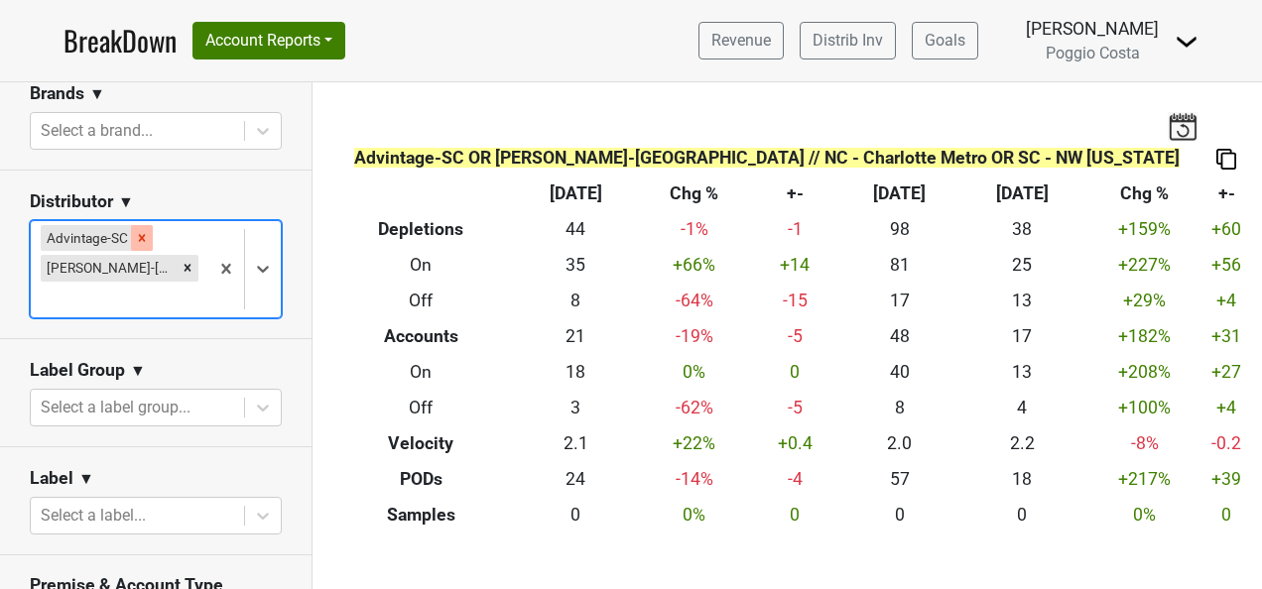
click at [142, 233] on icon "Remove Advintage-SC" at bounding box center [142, 238] width 14 height 14
